Goal: Transaction & Acquisition: Download file/media

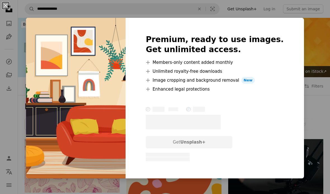
scroll to position [960, 0]
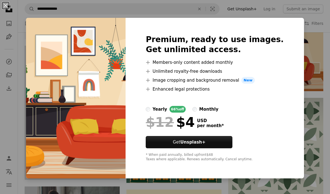
click at [302, 27] on div "An X shape Premium, ready to use images. Get unlimited access. A plus sign Memb…" at bounding box center [165, 97] width 330 height 194
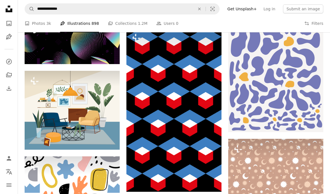
scroll to position [1948, 0]
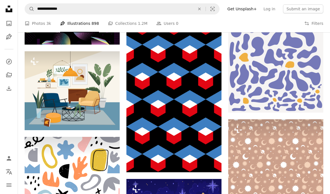
click at [107, 119] on button "A lock Download" at bounding box center [98, 120] width 31 height 9
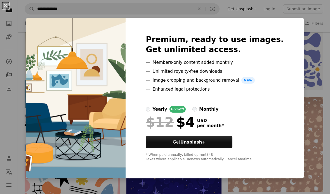
click at [295, 94] on div "An X shape Premium, ready to use images. Get unlimited access. A plus sign Memb…" at bounding box center [165, 97] width 330 height 194
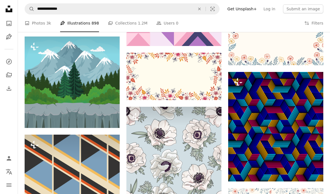
scroll to position [3126, 0]
click at [44, 26] on link "A photo Photos 3k" at bounding box center [38, 24] width 27 height 18
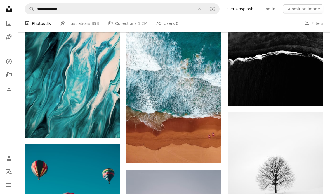
scroll to position [443, 0]
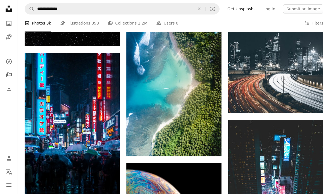
click at [315, 23] on button "Filters Filters" at bounding box center [313, 24] width 19 height 18
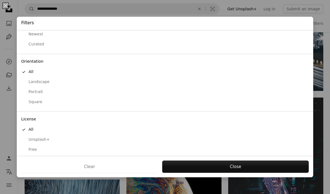
scroll to position [24, 0]
click at [30, 147] on div "Free" at bounding box center [164, 150] width 287 height 6
click at [256, 171] on button "Apply" at bounding box center [235, 167] width 147 height 12
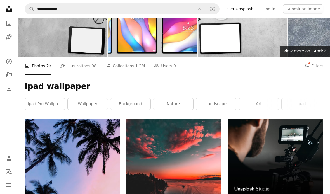
scroll to position [20, 0]
click at [80, 67] on link "Pen Tool Illustrations 98" at bounding box center [78, 66] width 36 height 18
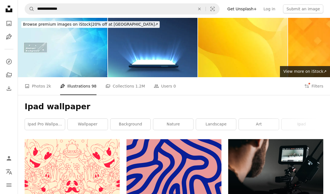
click at [47, 86] on span "2k" at bounding box center [48, 86] width 5 height 6
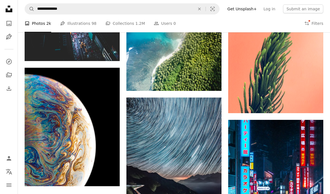
scroll to position [945, 0]
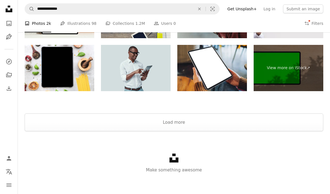
click at [255, 122] on button "Load more" at bounding box center [174, 123] width 298 height 18
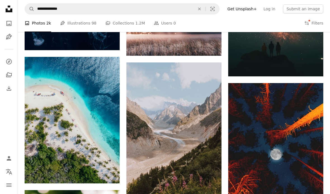
scroll to position [2107, 0]
